Goal: Transaction & Acquisition: Purchase product/service

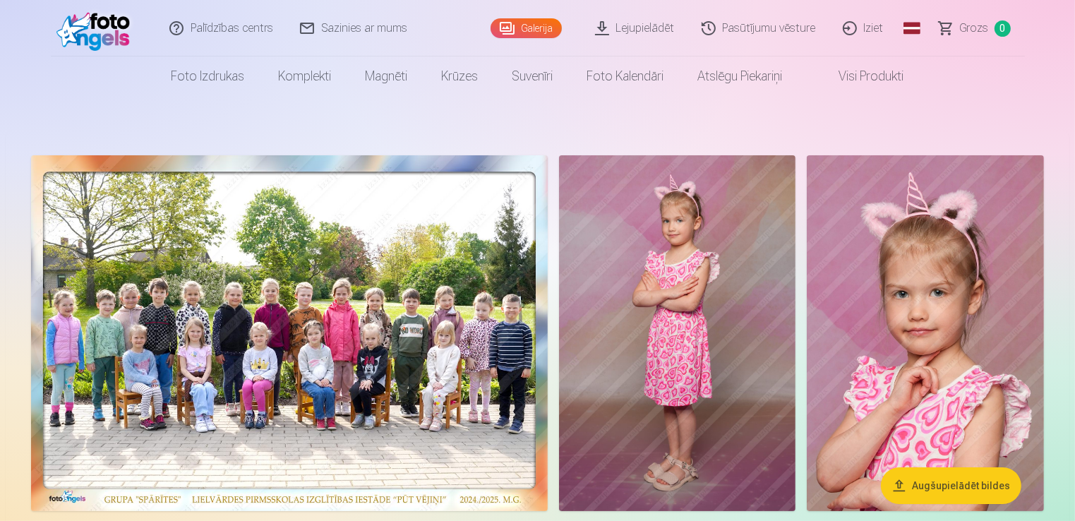
click at [724, 301] on img at bounding box center [677, 333] width 237 height 356
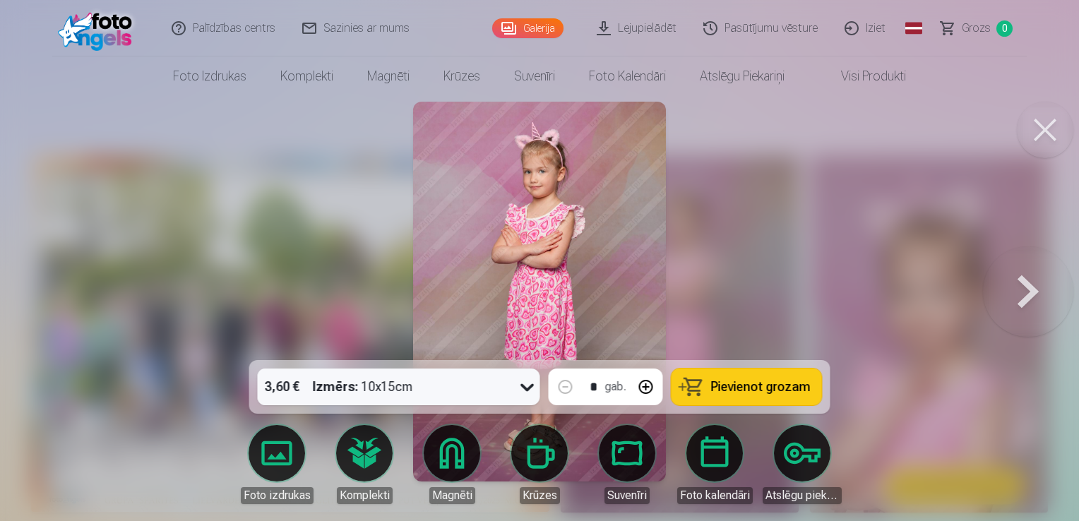
click at [766, 386] on span "Pievienot grozam" at bounding box center [761, 387] width 100 height 13
click at [1027, 280] on button at bounding box center [1028, 291] width 90 height 109
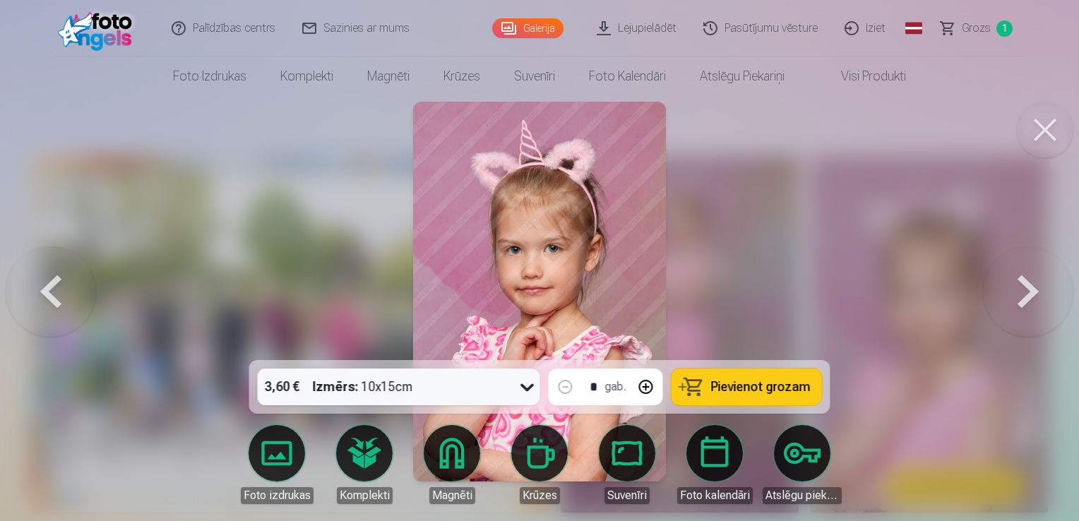
click at [1027, 280] on button at bounding box center [1028, 291] width 90 height 109
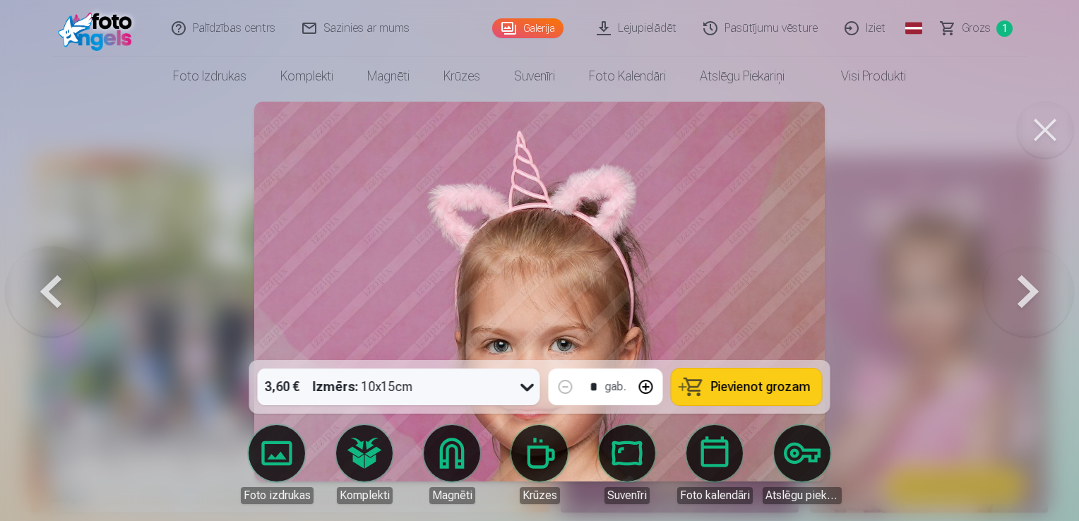
click at [55, 282] on button at bounding box center [51, 291] width 90 height 109
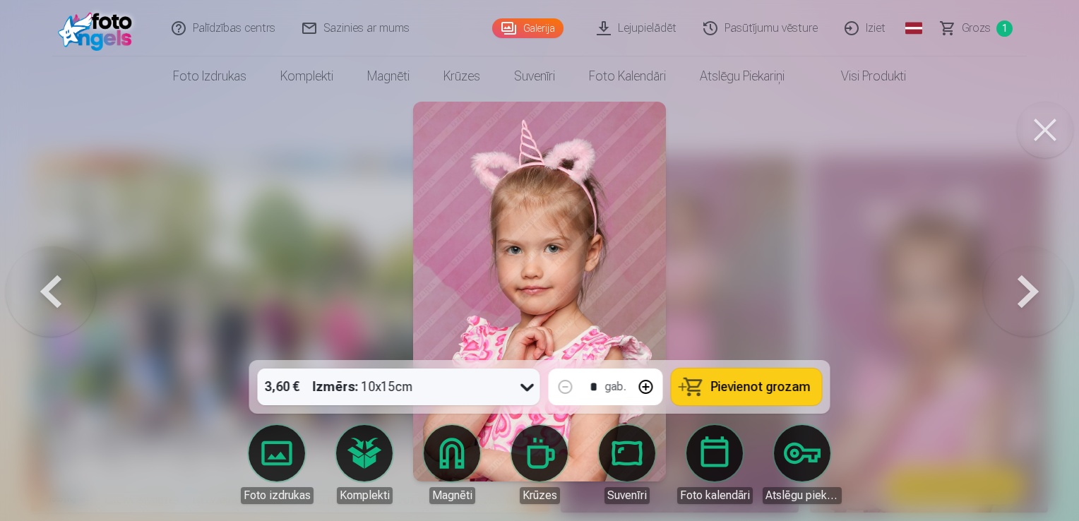
click at [803, 387] on span "Pievienot grozam" at bounding box center [761, 387] width 100 height 13
click at [1039, 299] on button at bounding box center [1028, 291] width 90 height 109
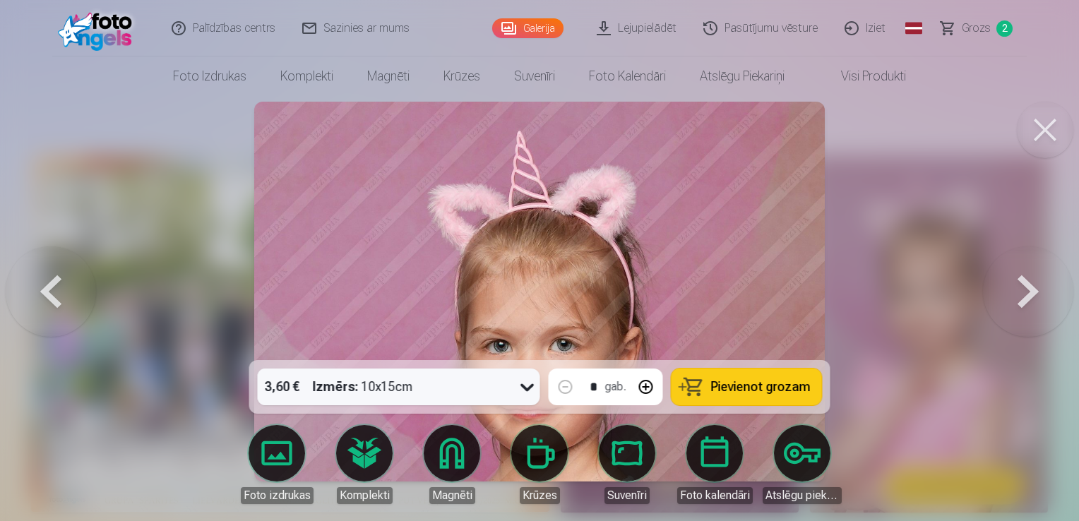
click at [1039, 299] on button at bounding box center [1028, 291] width 90 height 109
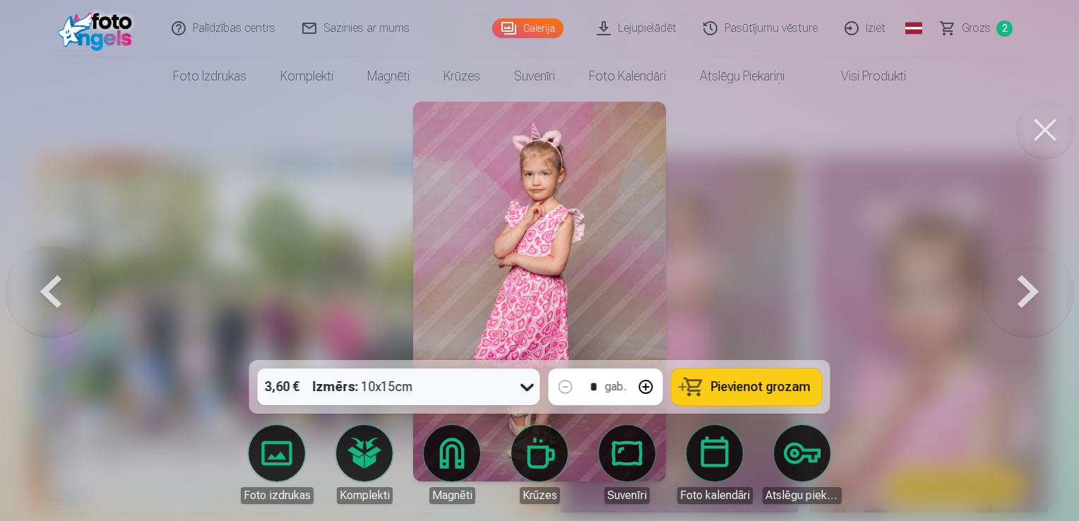
click at [803, 381] on span "Pievienot grozam" at bounding box center [761, 387] width 100 height 13
click at [1034, 288] on button at bounding box center [1028, 291] width 90 height 109
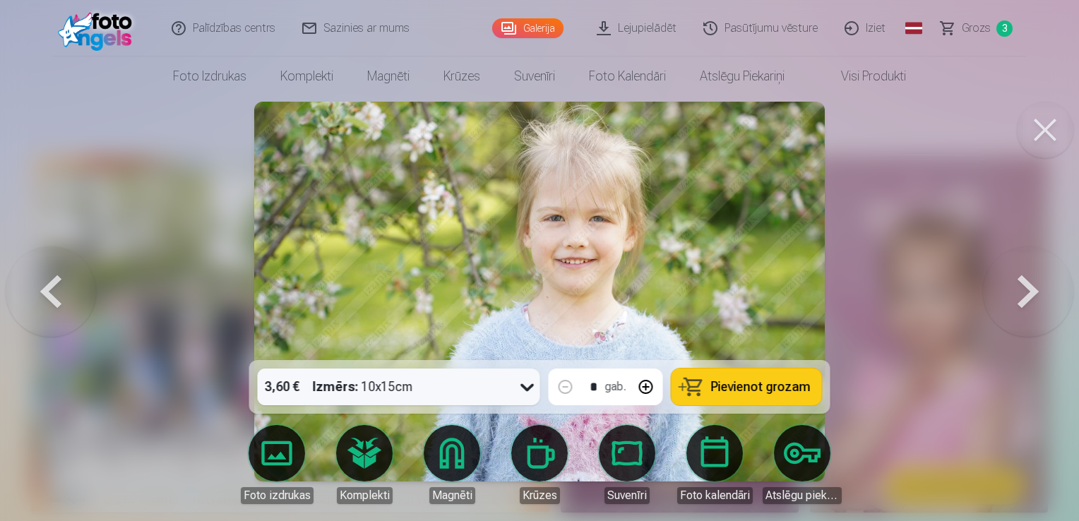
click at [763, 397] on button "Pievienot grozam" at bounding box center [746, 387] width 150 height 37
click at [1014, 281] on button at bounding box center [1028, 291] width 90 height 109
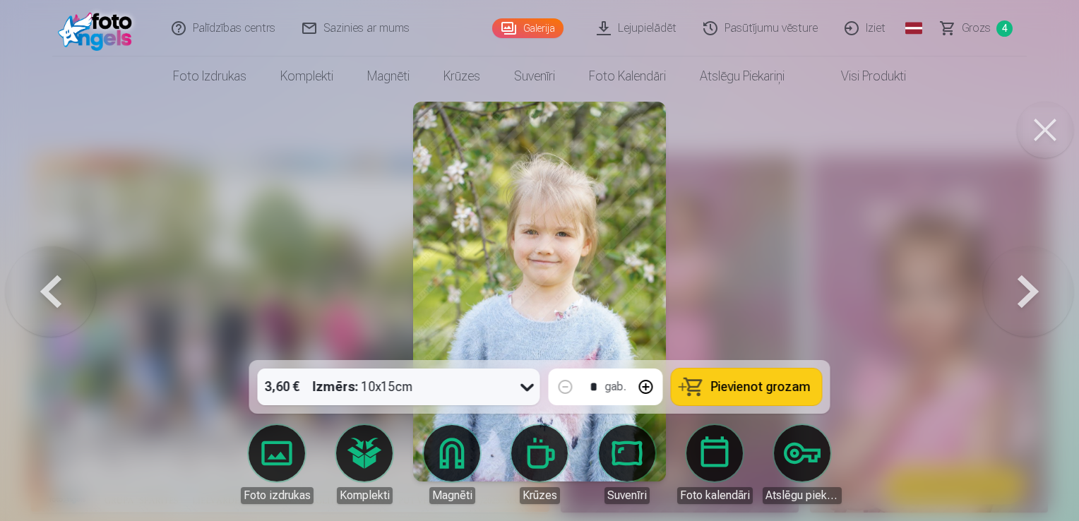
click at [1014, 281] on button at bounding box center [1028, 291] width 90 height 109
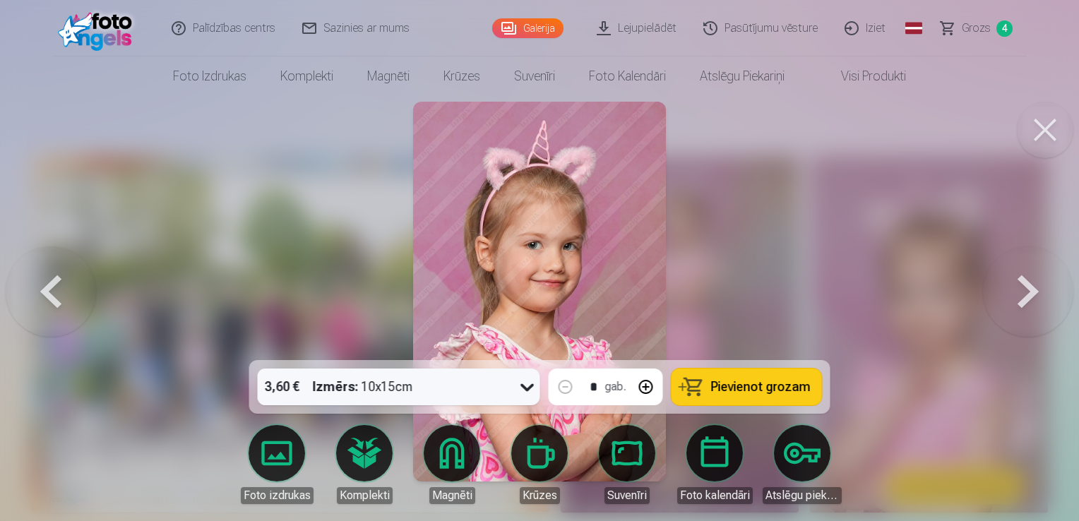
click at [763, 393] on span "Pievienot grozam" at bounding box center [761, 387] width 100 height 13
click at [1011, 289] on button at bounding box center [1028, 291] width 90 height 109
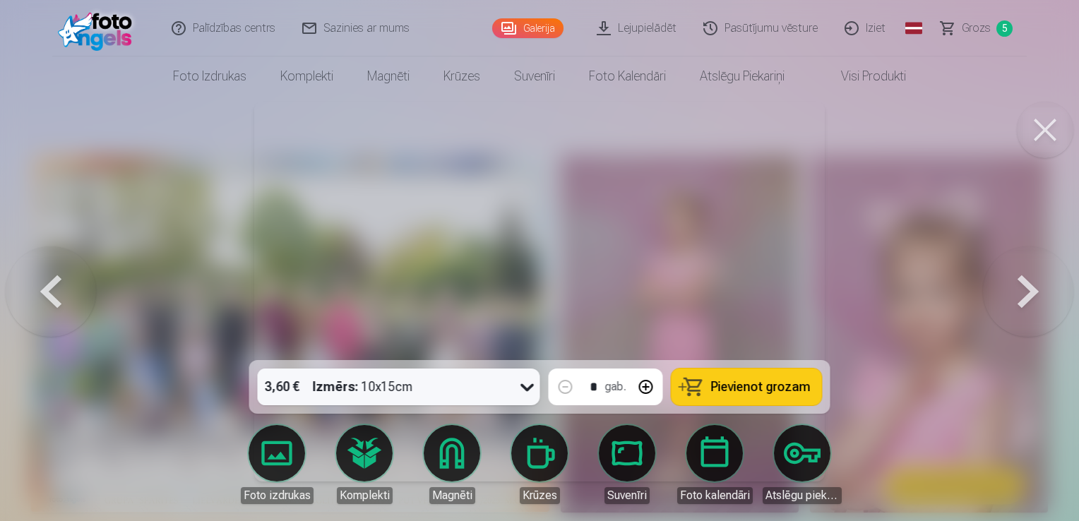
click at [1011, 289] on button at bounding box center [1028, 291] width 90 height 109
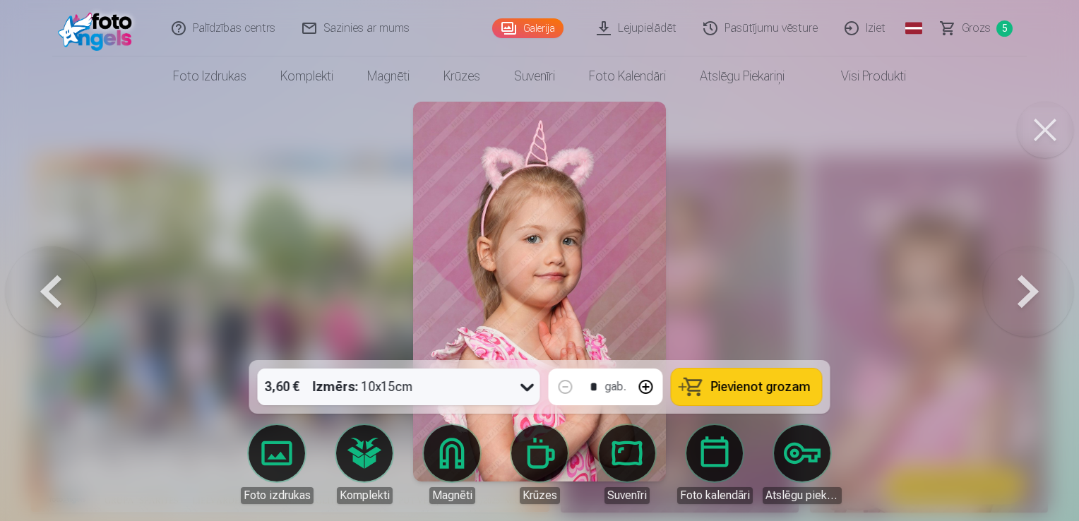
click at [791, 398] on button "Pievienot grozam" at bounding box center [746, 387] width 150 height 37
click at [1027, 283] on button at bounding box center [1028, 291] width 90 height 109
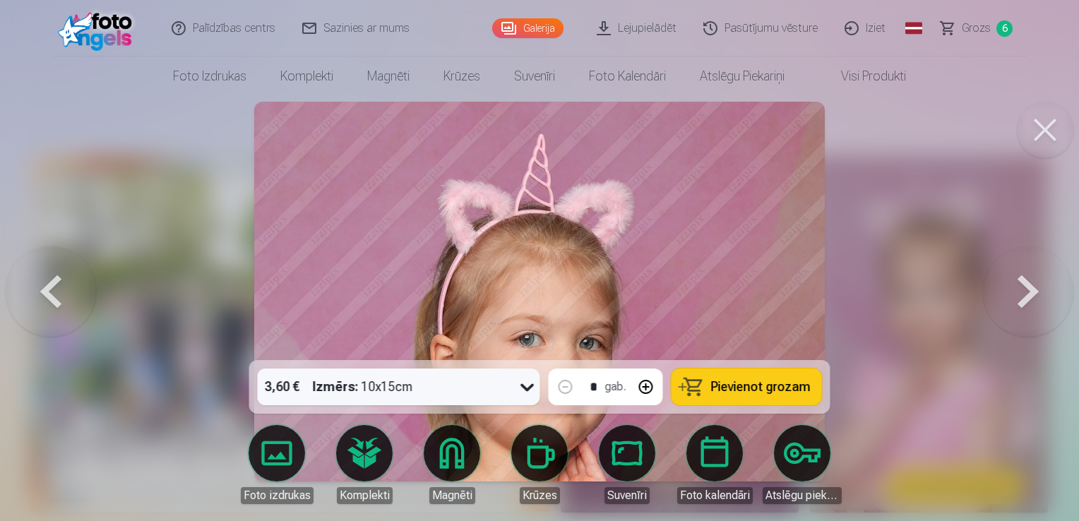
click at [1027, 283] on button at bounding box center [1028, 291] width 90 height 109
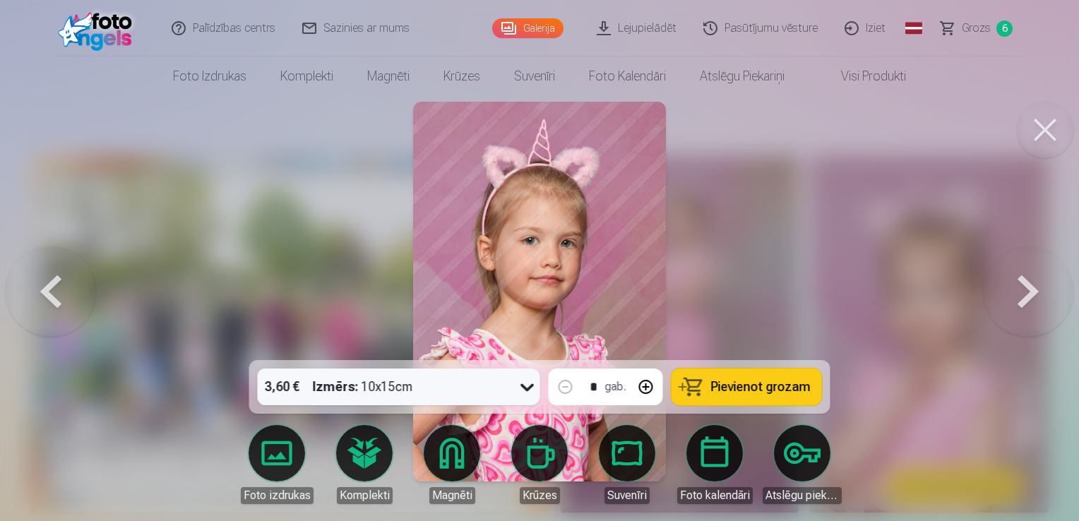
click at [1027, 283] on button at bounding box center [1028, 291] width 90 height 109
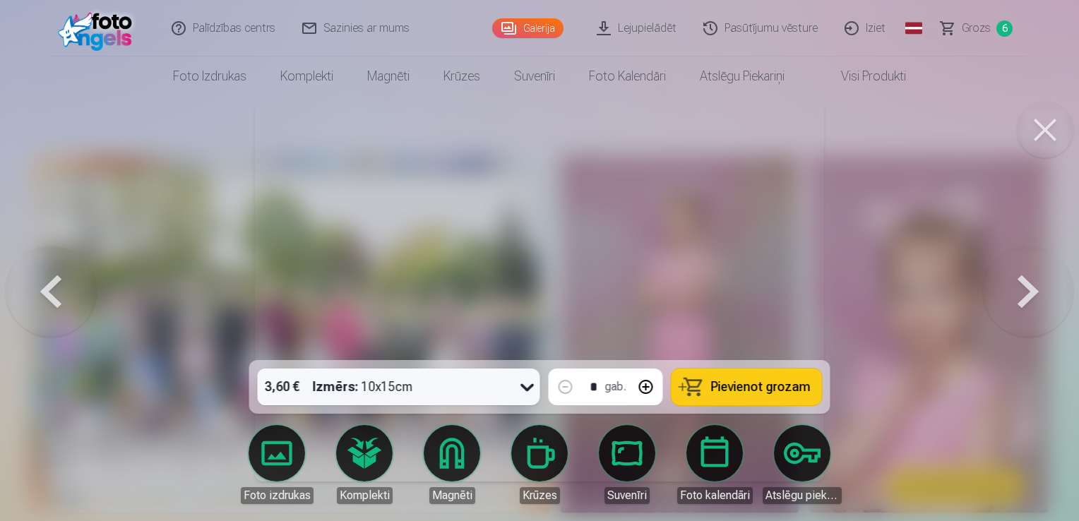
click at [1027, 283] on button at bounding box center [1028, 291] width 90 height 109
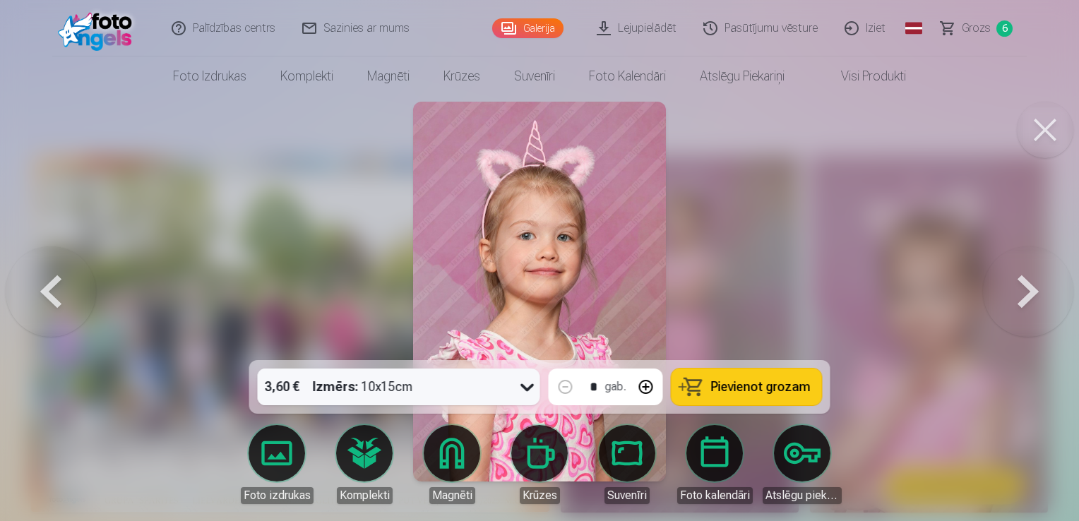
click at [800, 402] on button "Pievienot grozam" at bounding box center [746, 387] width 150 height 37
click at [1023, 280] on button at bounding box center [1028, 291] width 90 height 109
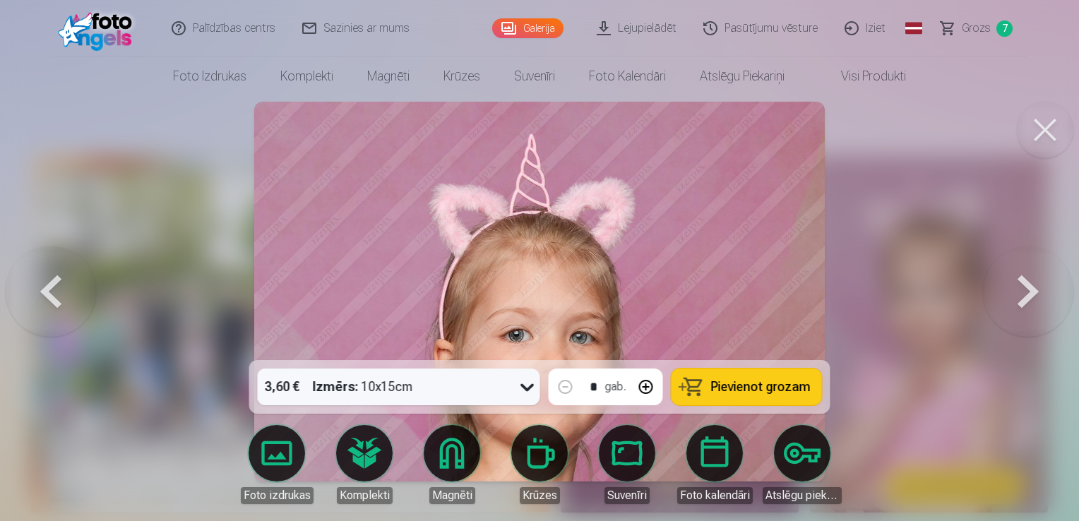
click at [1023, 280] on button at bounding box center [1028, 291] width 90 height 109
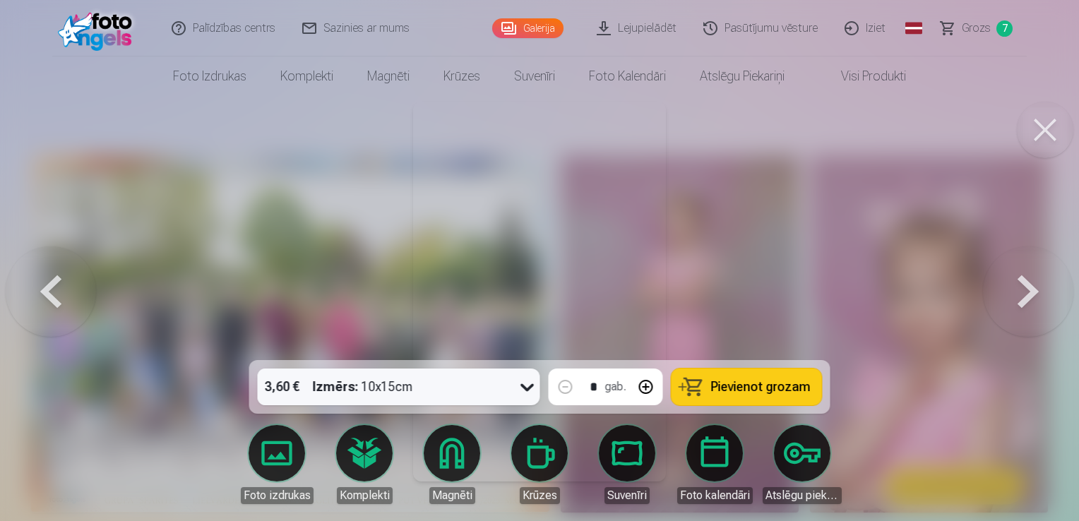
click at [1023, 280] on button at bounding box center [1028, 291] width 90 height 109
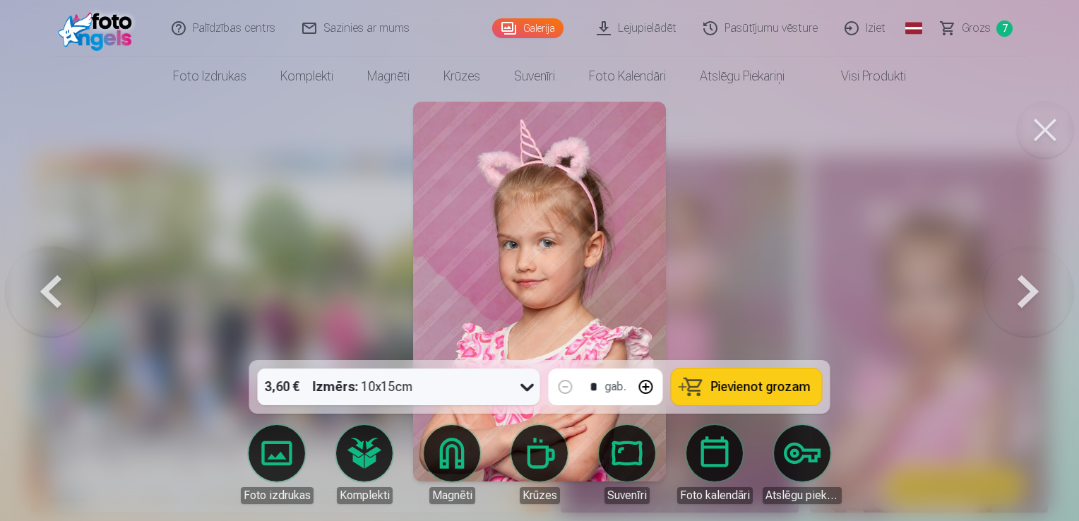
click at [1023, 280] on button at bounding box center [1028, 291] width 90 height 109
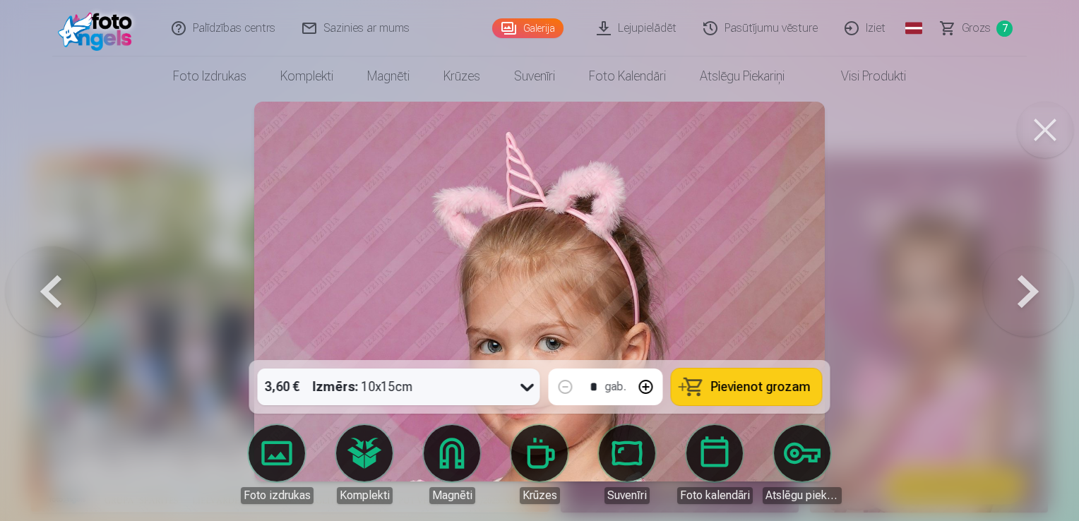
click at [1023, 280] on button at bounding box center [1028, 291] width 90 height 109
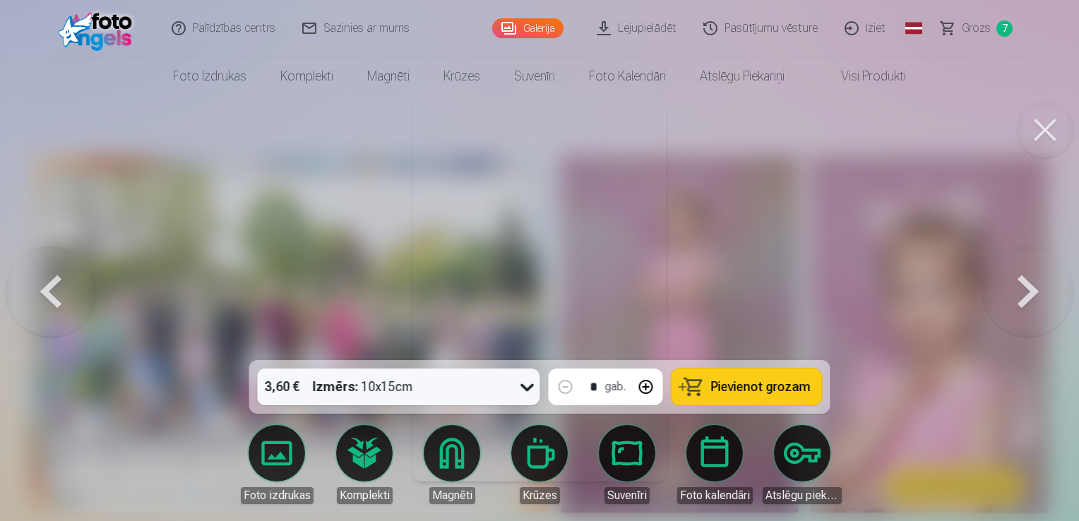
click at [1023, 280] on button at bounding box center [1028, 291] width 90 height 109
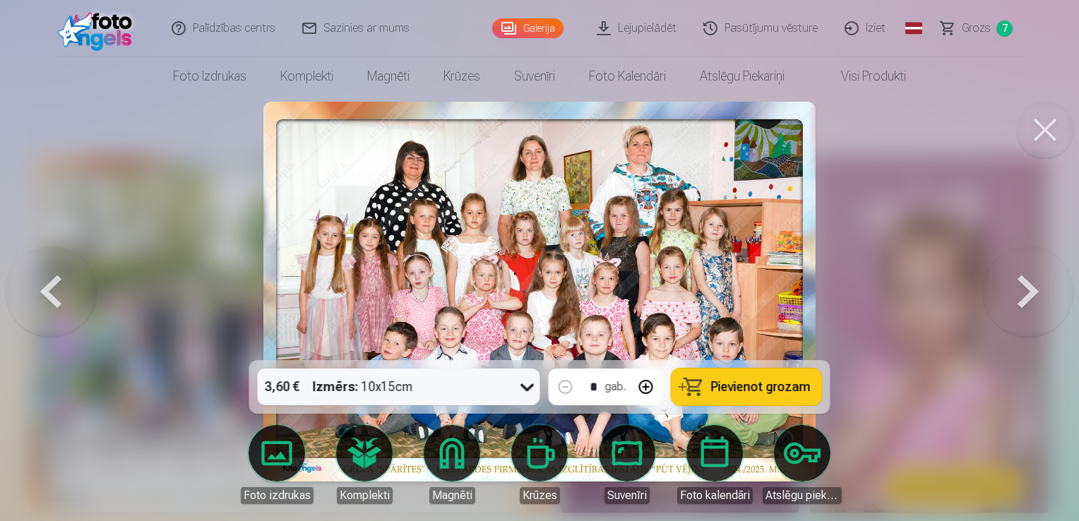
click at [819, 378] on div "3,60 € Izmērs : 10x15cm * gab. Pievienot grozam" at bounding box center [539, 387] width 581 height 54
click at [1035, 272] on button at bounding box center [1028, 291] width 90 height 109
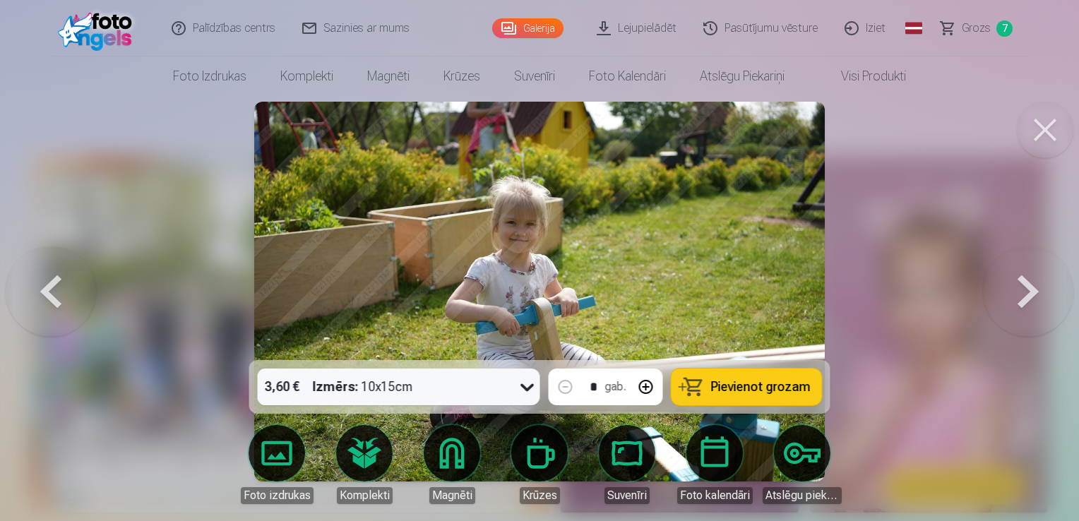
click at [750, 393] on span "Pievienot grozam" at bounding box center [761, 387] width 100 height 13
click at [1029, 294] on button at bounding box center [1028, 291] width 90 height 109
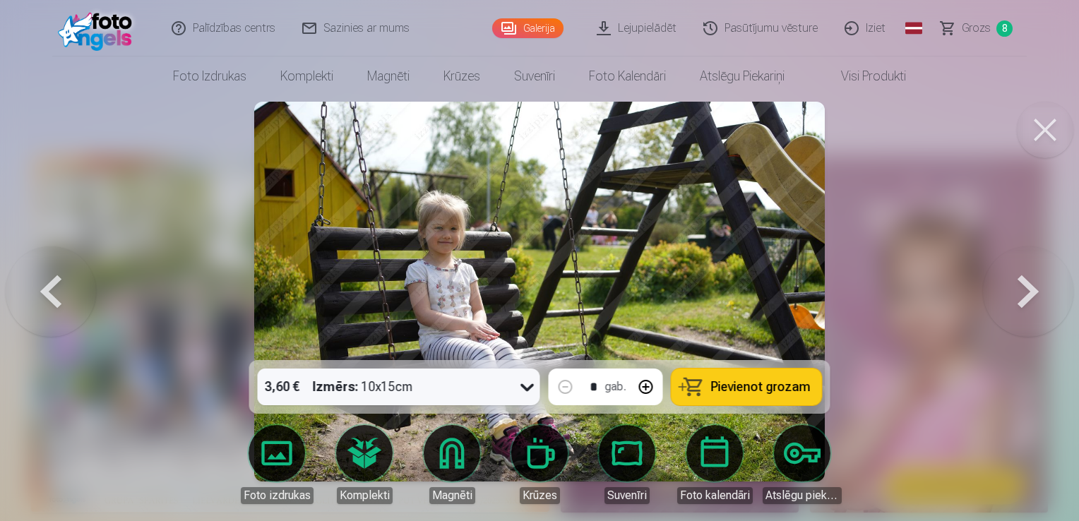
click at [765, 393] on span "Pievienot grozam" at bounding box center [761, 387] width 100 height 13
click at [1027, 292] on button at bounding box center [1028, 291] width 90 height 109
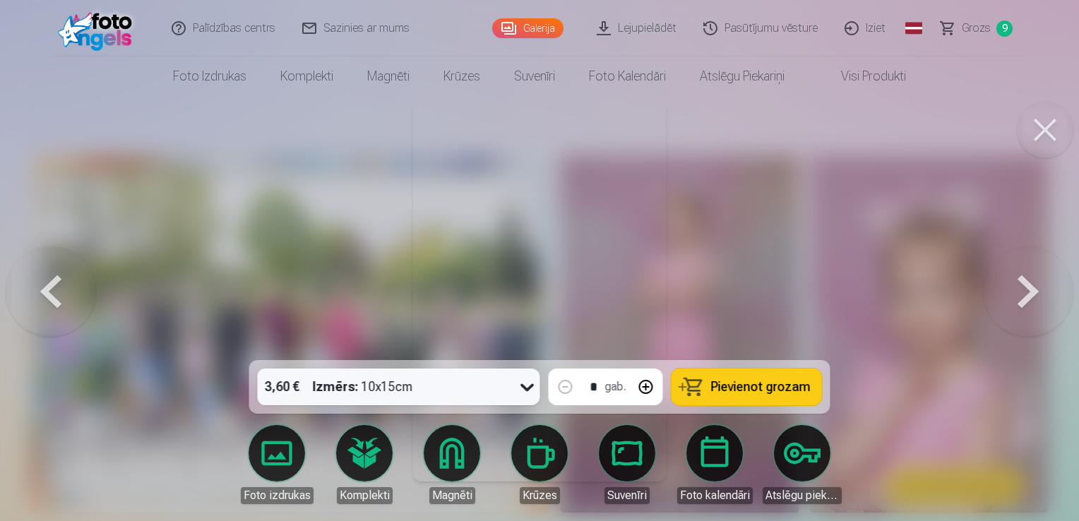
click at [1027, 292] on button at bounding box center [1028, 291] width 90 height 109
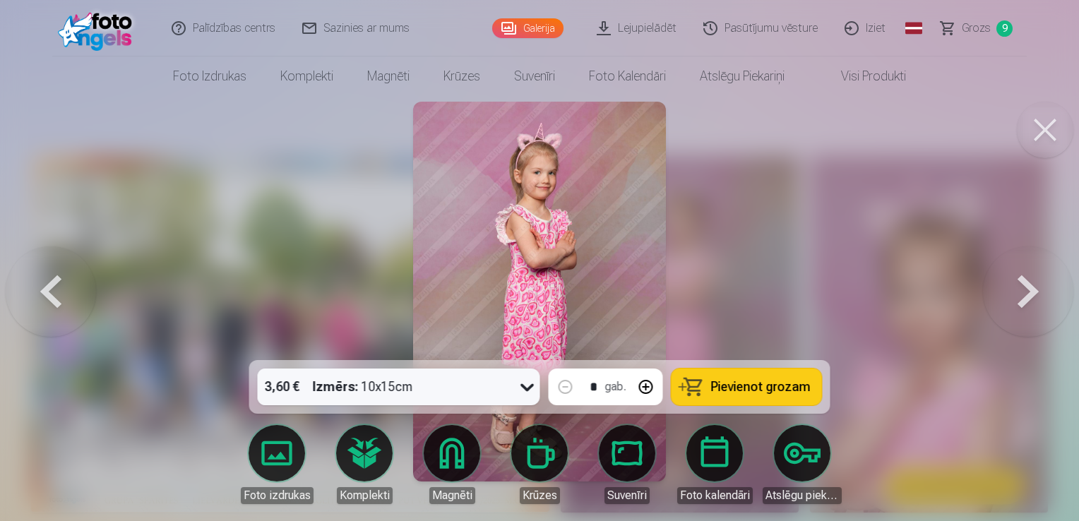
click at [1027, 292] on button at bounding box center [1028, 291] width 90 height 109
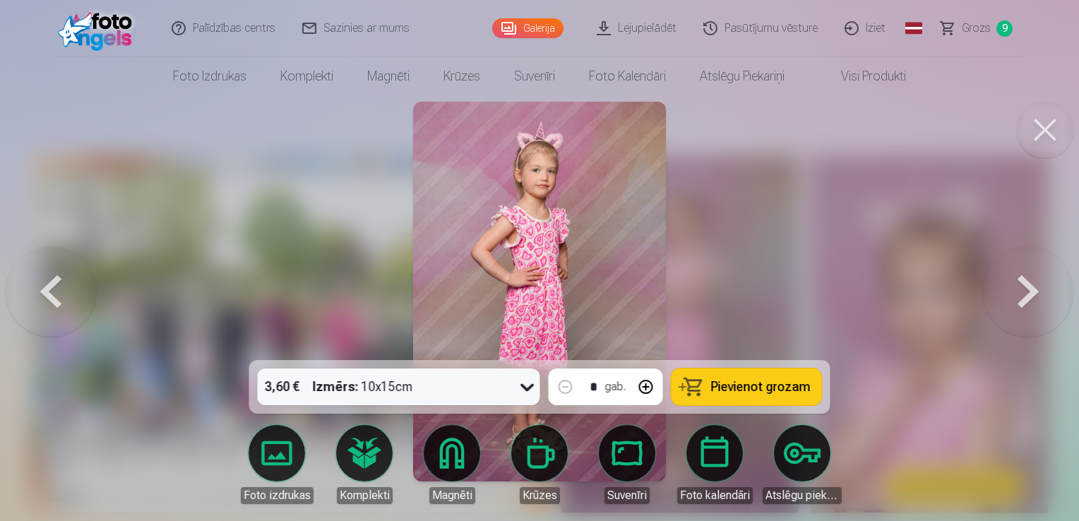
click at [805, 376] on button "Pievienot grozam" at bounding box center [746, 387] width 150 height 37
click at [1025, 281] on button at bounding box center [1028, 291] width 90 height 109
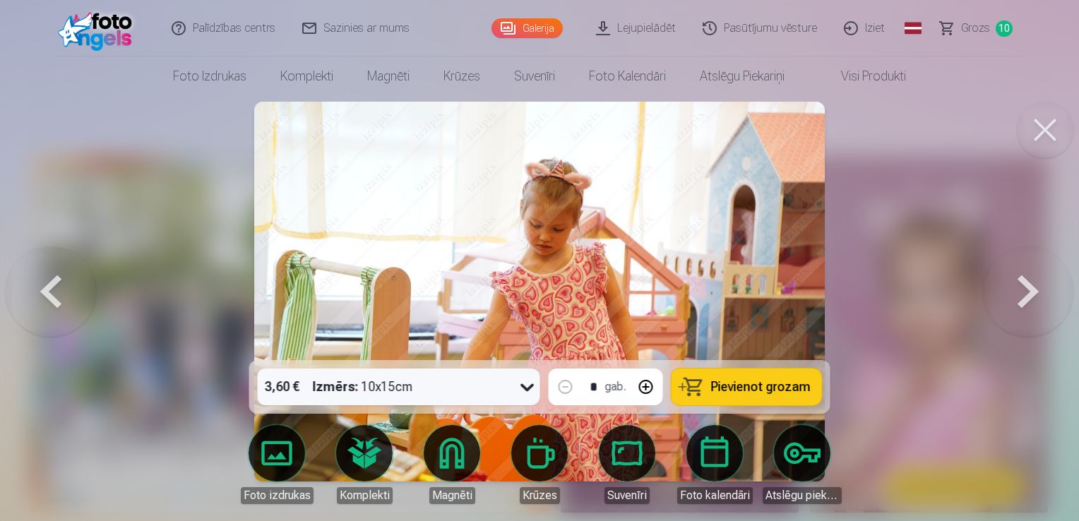
click at [1025, 281] on button at bounding box center [1028, 291] width 90 height 109
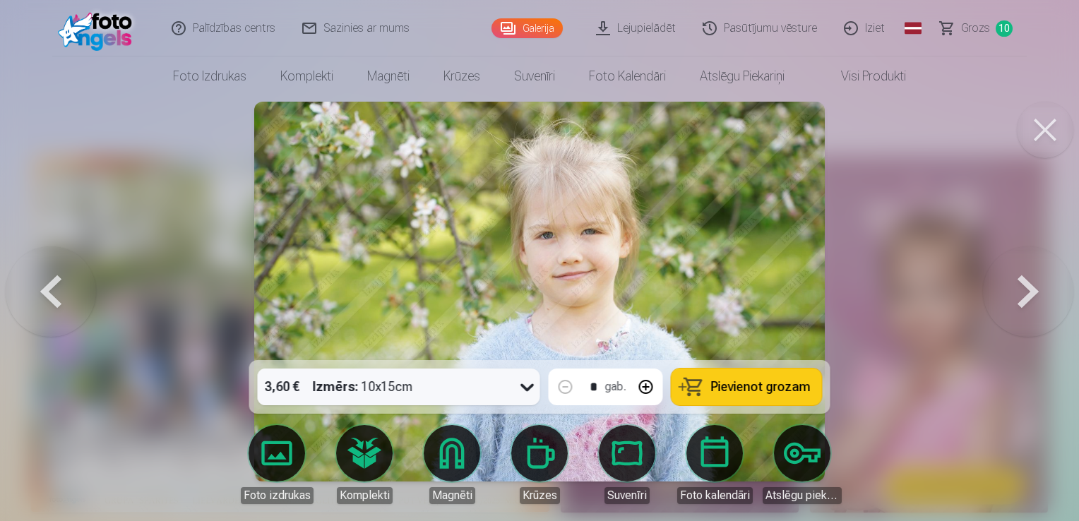
click at [1025, 281] on button at bounding box center [1028, 291] width 90 height 109
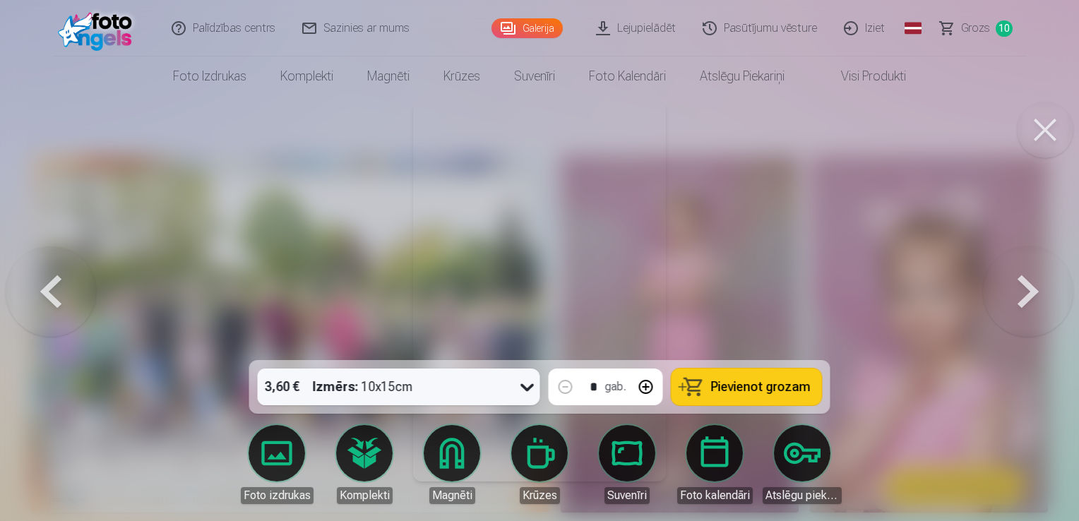
click at [1025, 281] on button at bounding box center [1028, 291] width 90 height 109
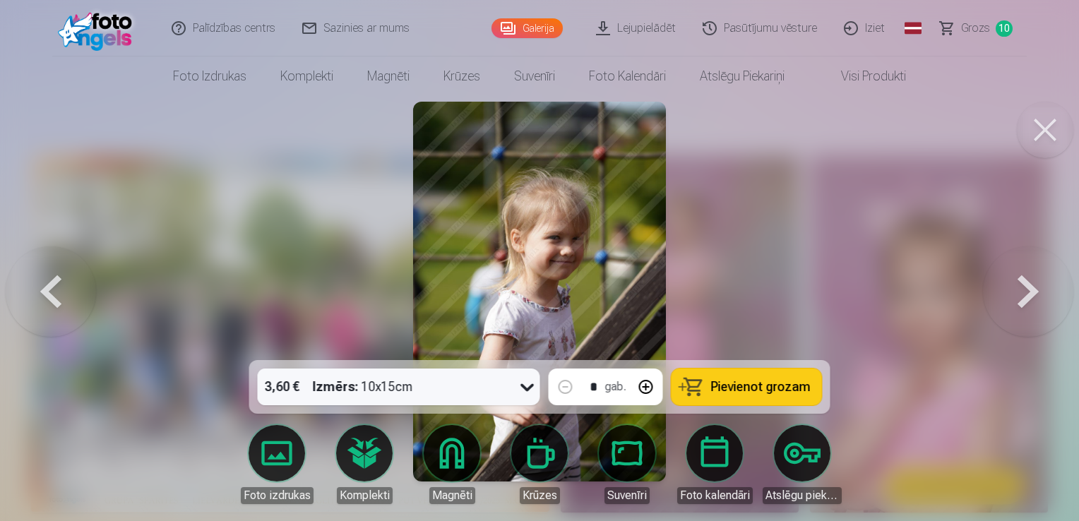
click at [771, 399] on button "Pievienot grozam" at bounding box center [746, 387] width 150 height 37
click at [1039, 287] on button at bounding box center [1028, 291] width 90 height 109
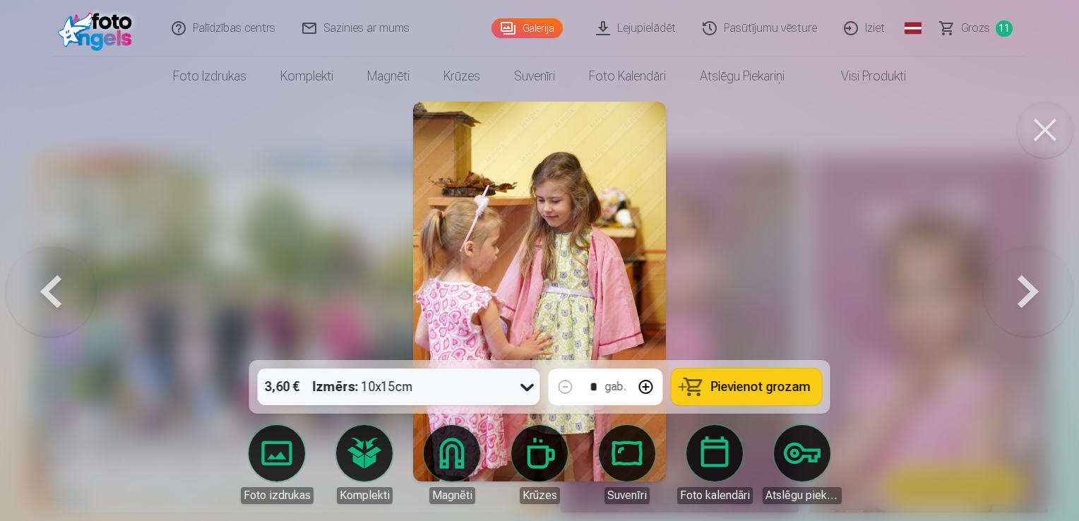
click at [1039, 287] on button at bounding box center [1028, 291] width 90 height 109
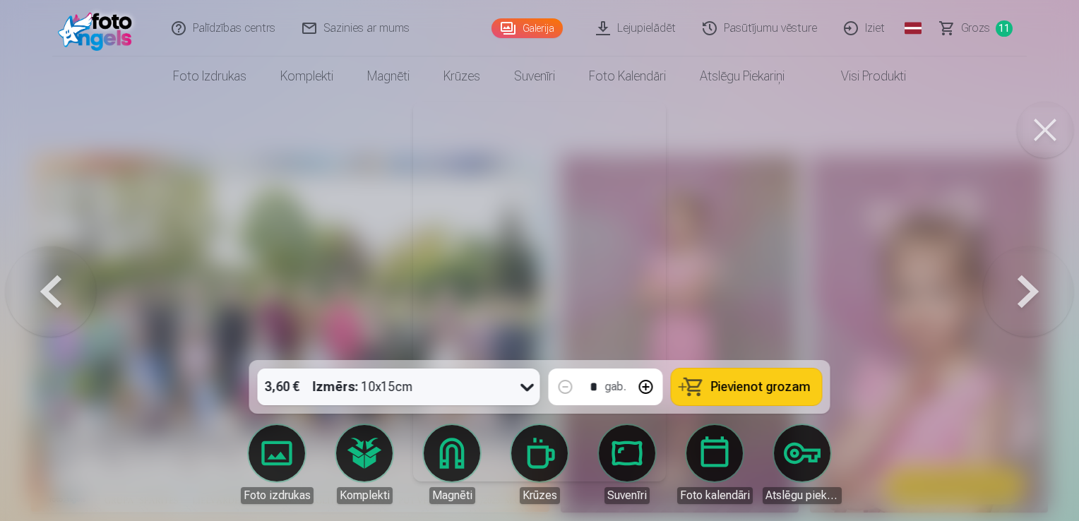
click at [1039, 287] on button at bounding box center [1028, 291] width 90 height 109
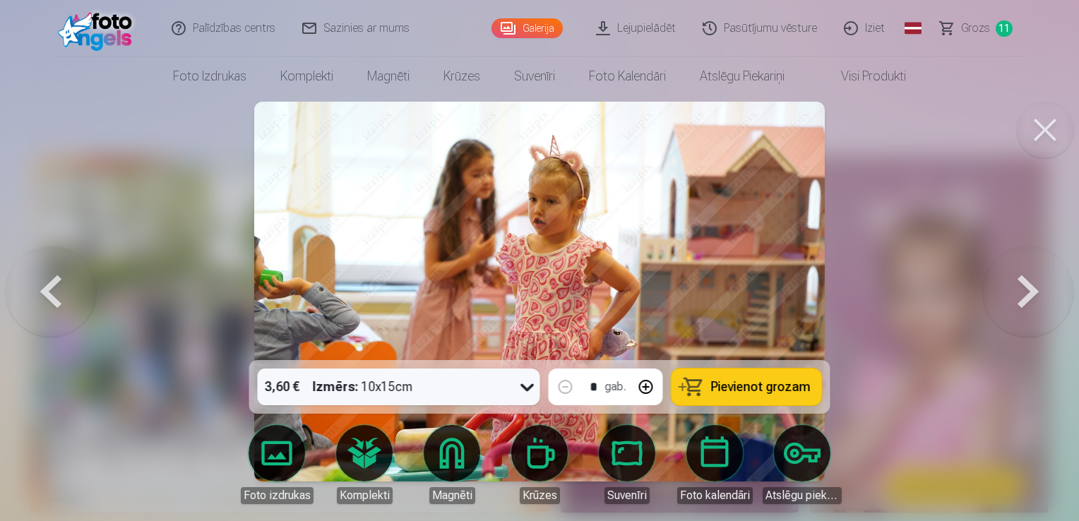
click at [796, 393] on span "Pievienot grozam" at bounding box center [761, 387] width 100 height 13
click at [1023, 280] on button at bounding box center [1028, 291] width 90 height 109
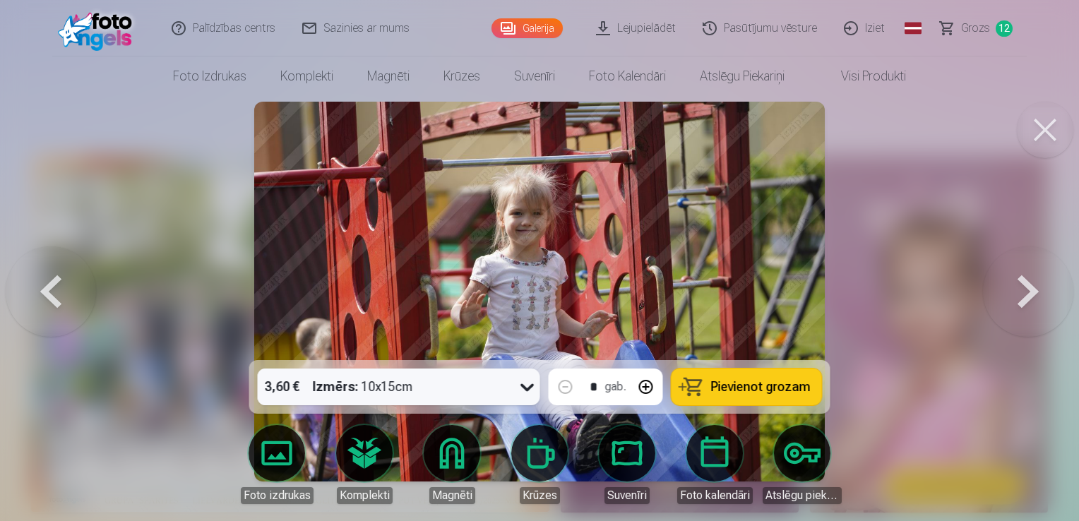
click at [770, 393] on span "Pievienot grozam" at bounding box center [761, 387] width 100 height 13
click at [1025, 292] on button at bounding box center [1028, 291] width 90 height 109
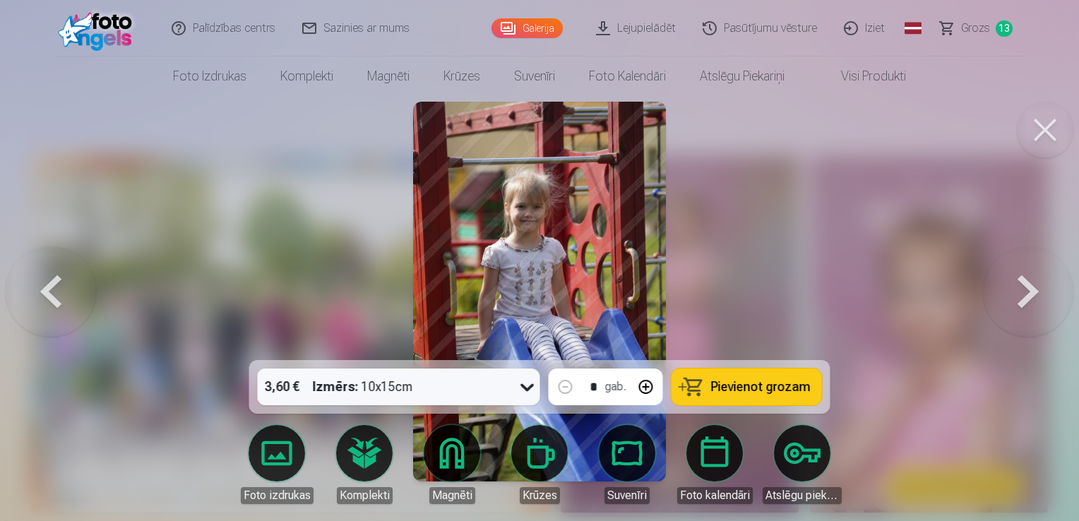
click at [1025, 292] on button at bounding box center [1028, 291] width 90 height 109
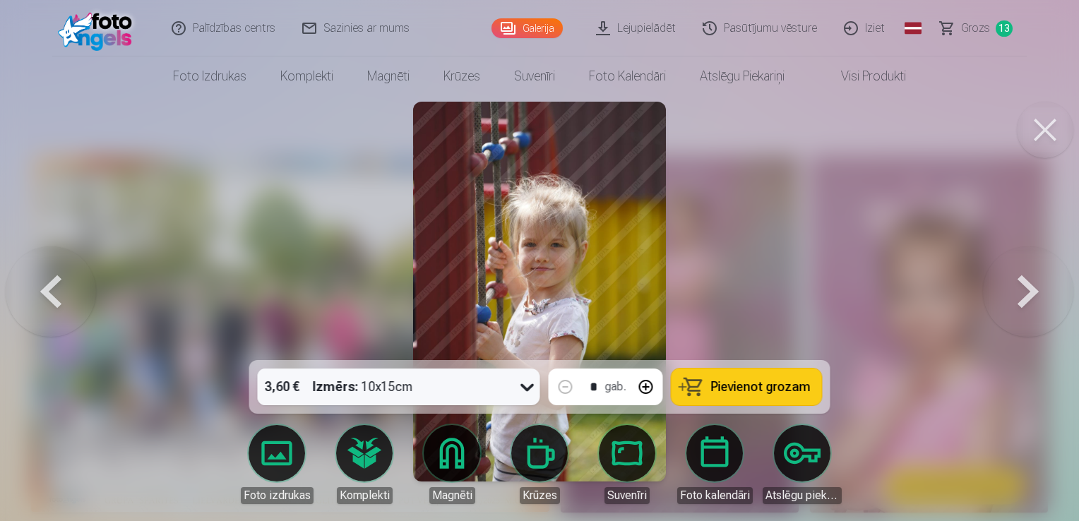
click at [1025, 292] on button at bounding box center [1028, 291] width 90 height 109
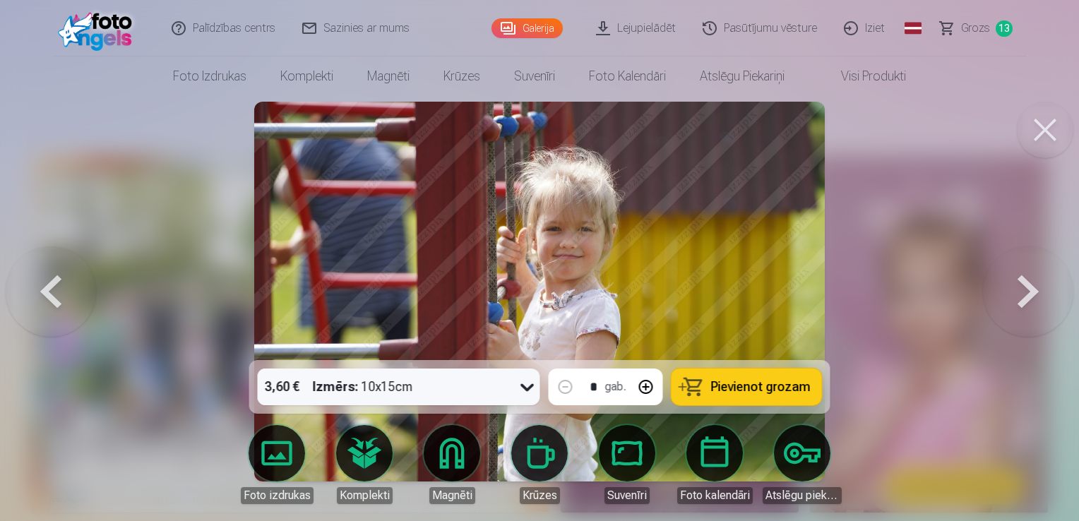
click at [788, 398] on button "Pievienot grozam" at bounding box center [746, 387] width 150 height 37
click at [1033, 287] on button at bounding box center [1028, 291] width 90 height 109
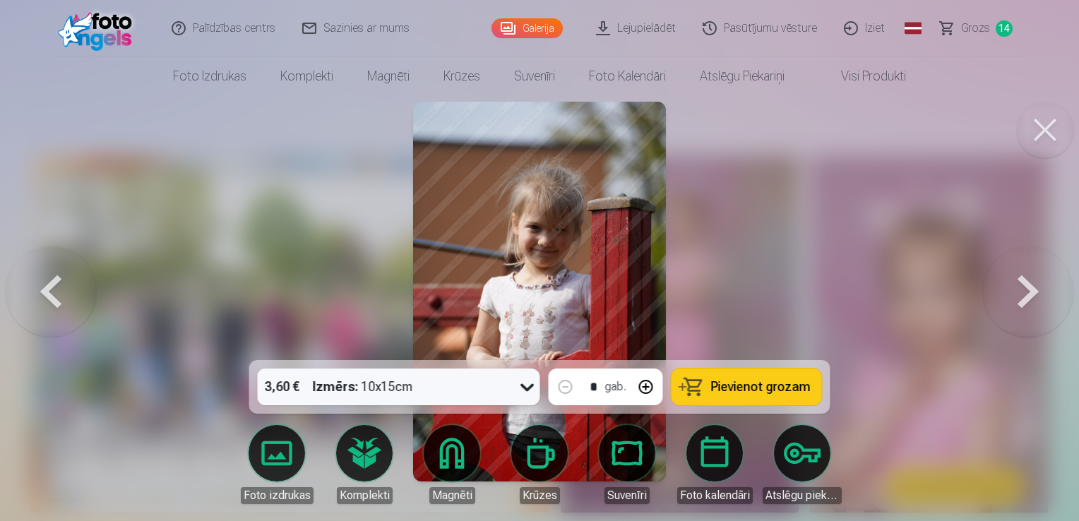
click at [1033, 287] on button at bounding box center [1028, 291] width 90 height 109
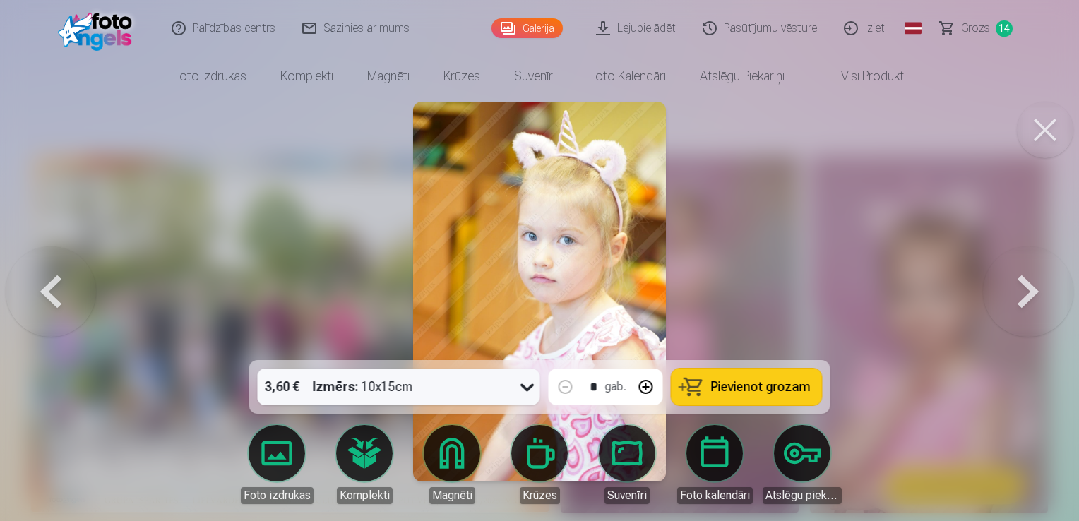
click at [1025, 292] on button at bounding box center [1028, 291] width 90 height 109
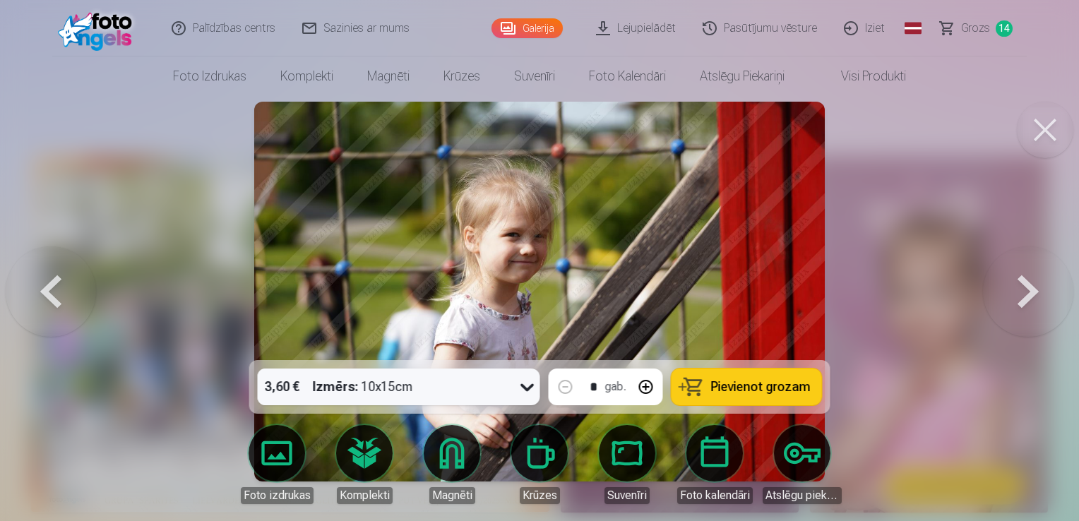
click at [1025, 292] on button at bounding box center [1028, 291] width 90 height 109
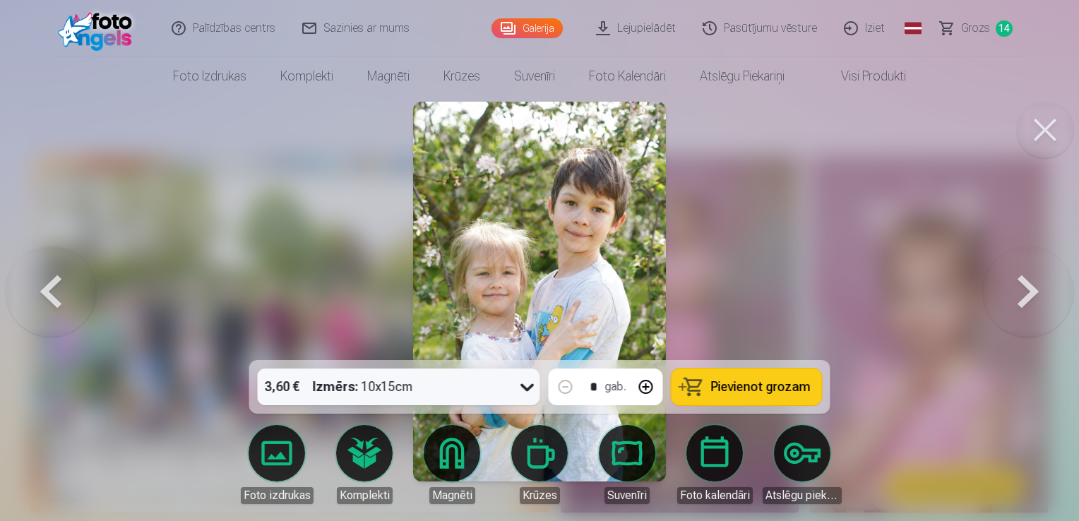
click at [806, 378] on button "Pievienot grozam" at bounding box center [746, 387] width 150 height 37
click at [1031, 304] on button at bounding box center [1028, 291] width 90 height 109
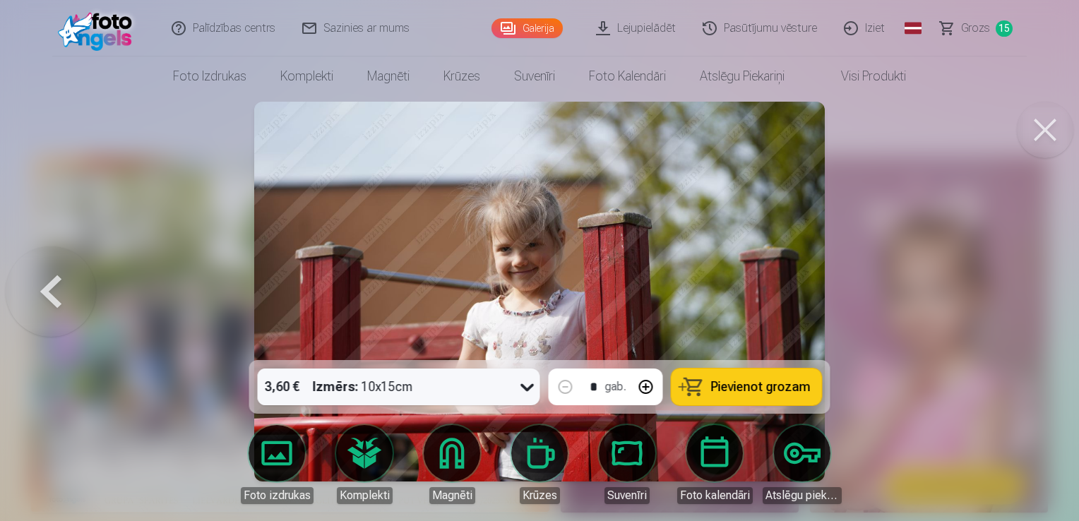
click at [1031, 304] on div at bounding box center [539, 260] width 1079 height 521
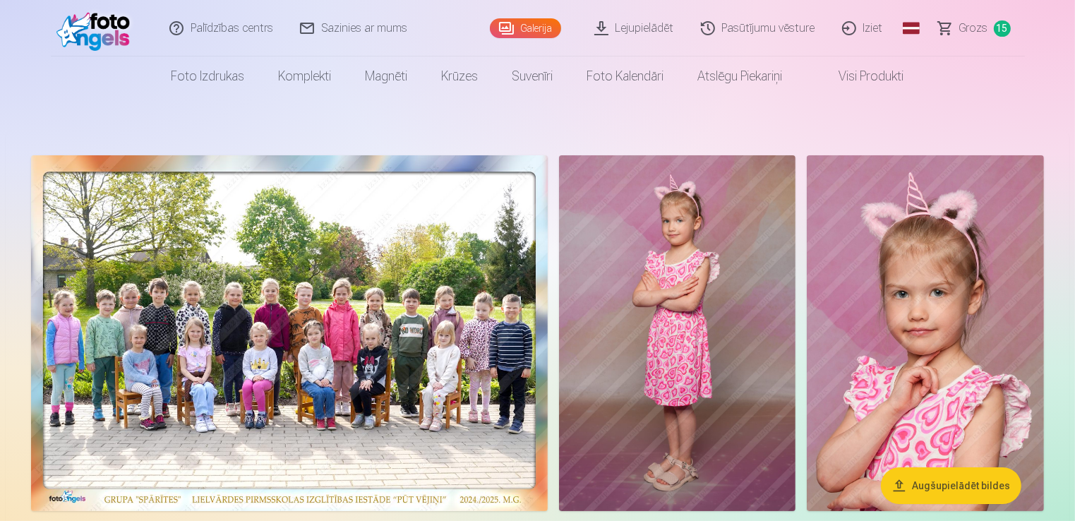
click at [874, 28] on link "Iziet" at bounding box center [864, 28] width 68 height 56
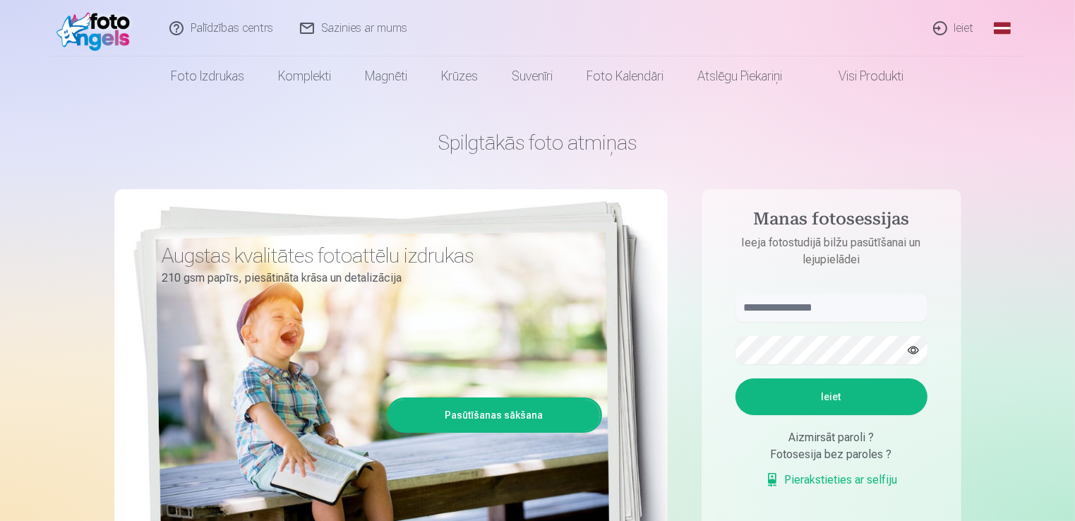
click at [963, 26] on link "Ieiet" at bounding box center [955, 28] width 68 height 56
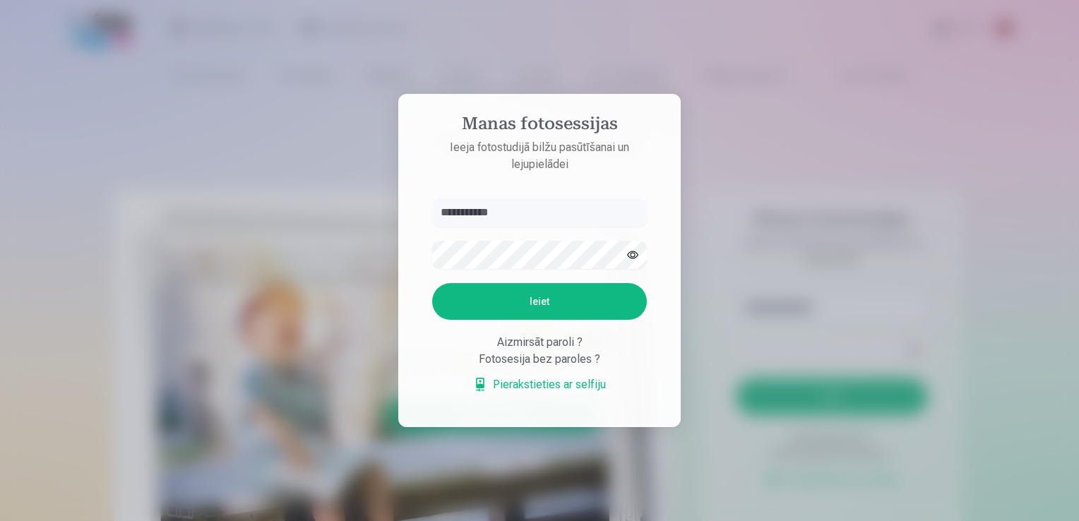
type input "**********"
click at [540, 299] on button "Ieiet" at bounding box center [539, 301] width 215 height 37
